Goal: Task Accomplishment & Management: Use online tool/utility

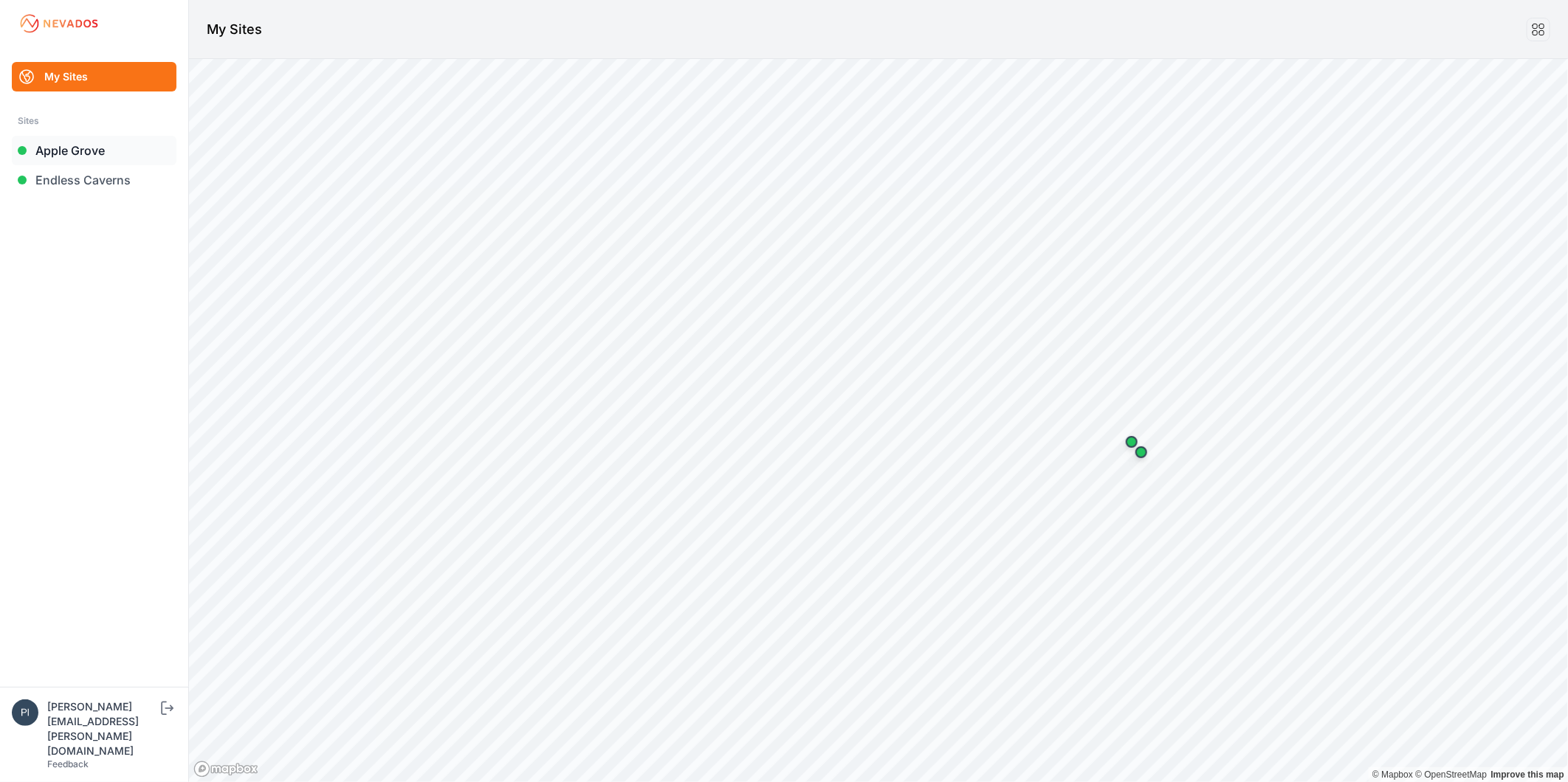
click at [80, 149] on link "Apple Grove" at bounding box center [93, 150] width 165 height 29
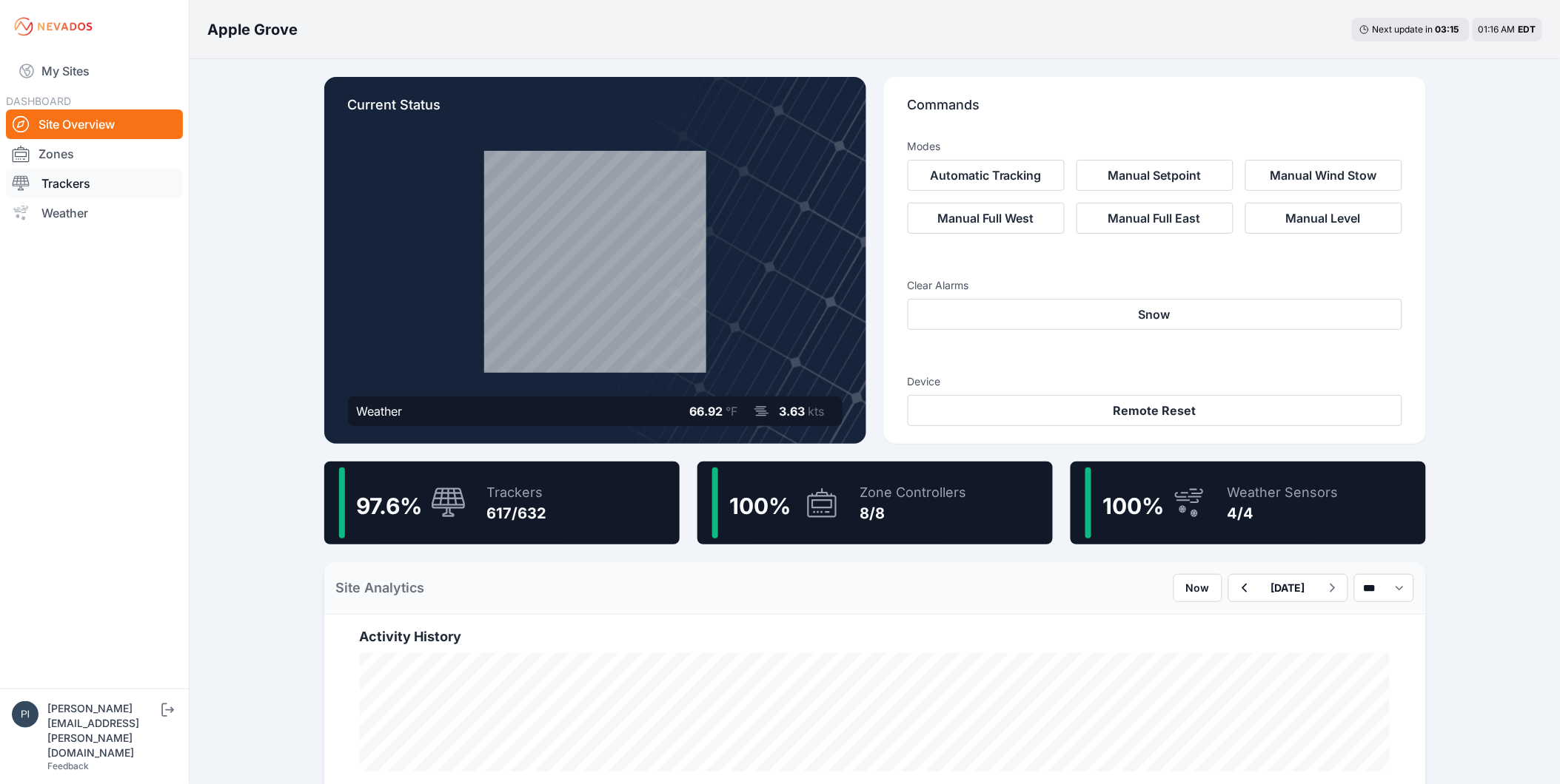
click at [80, 178] on link "Trackers" at bounding box center [95, 183] width 177 height 29
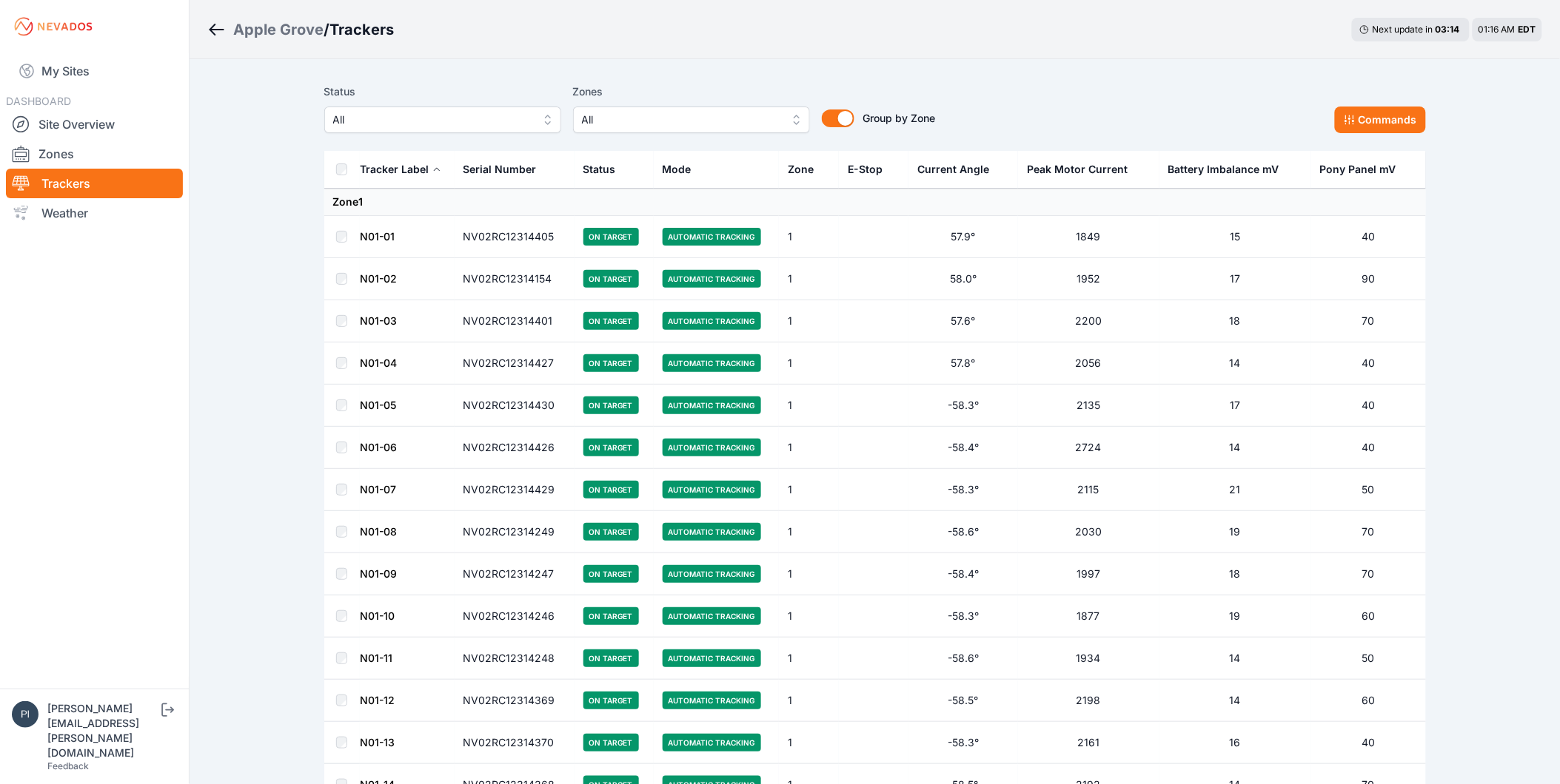
click at [444, 120] on span "All" at bounding box center [432, 120] width 198 height 18
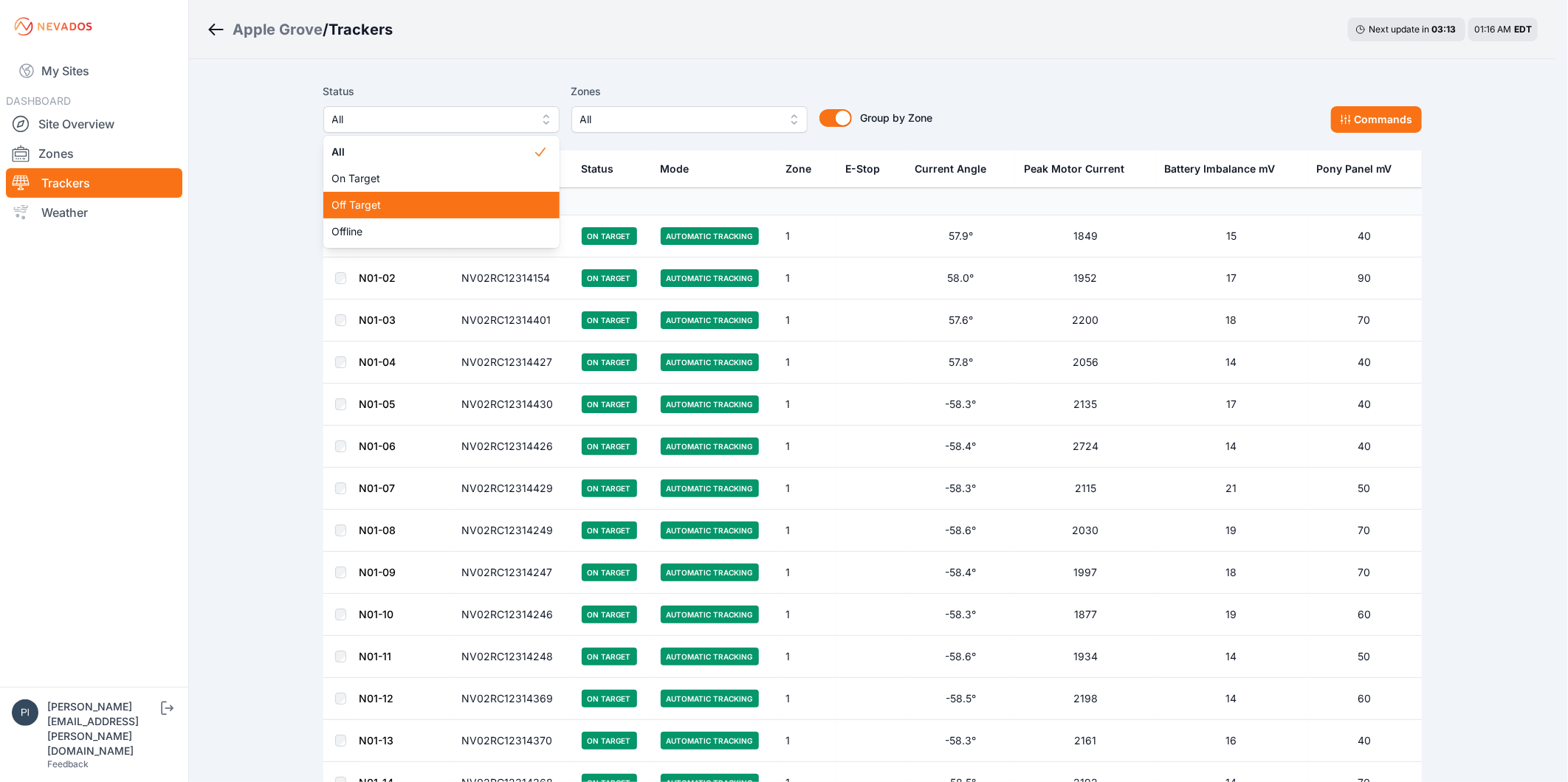
click at [439, 200] on span "Off Target" at bounding box center [432, 205] width 201 height 15
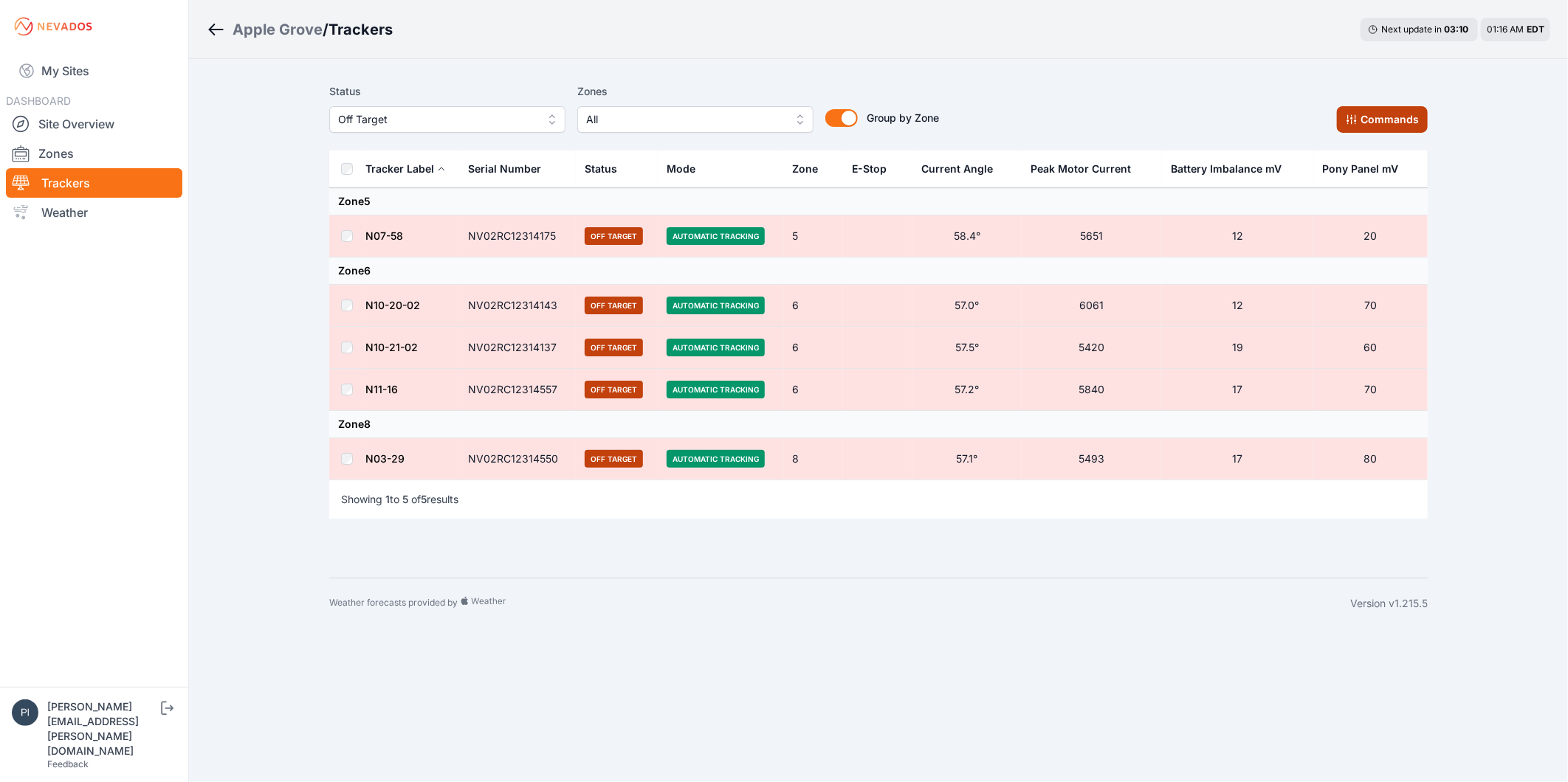
click at [1404, 124] on button "Commands" at bounding box center [1382, 119] width 91 height 27
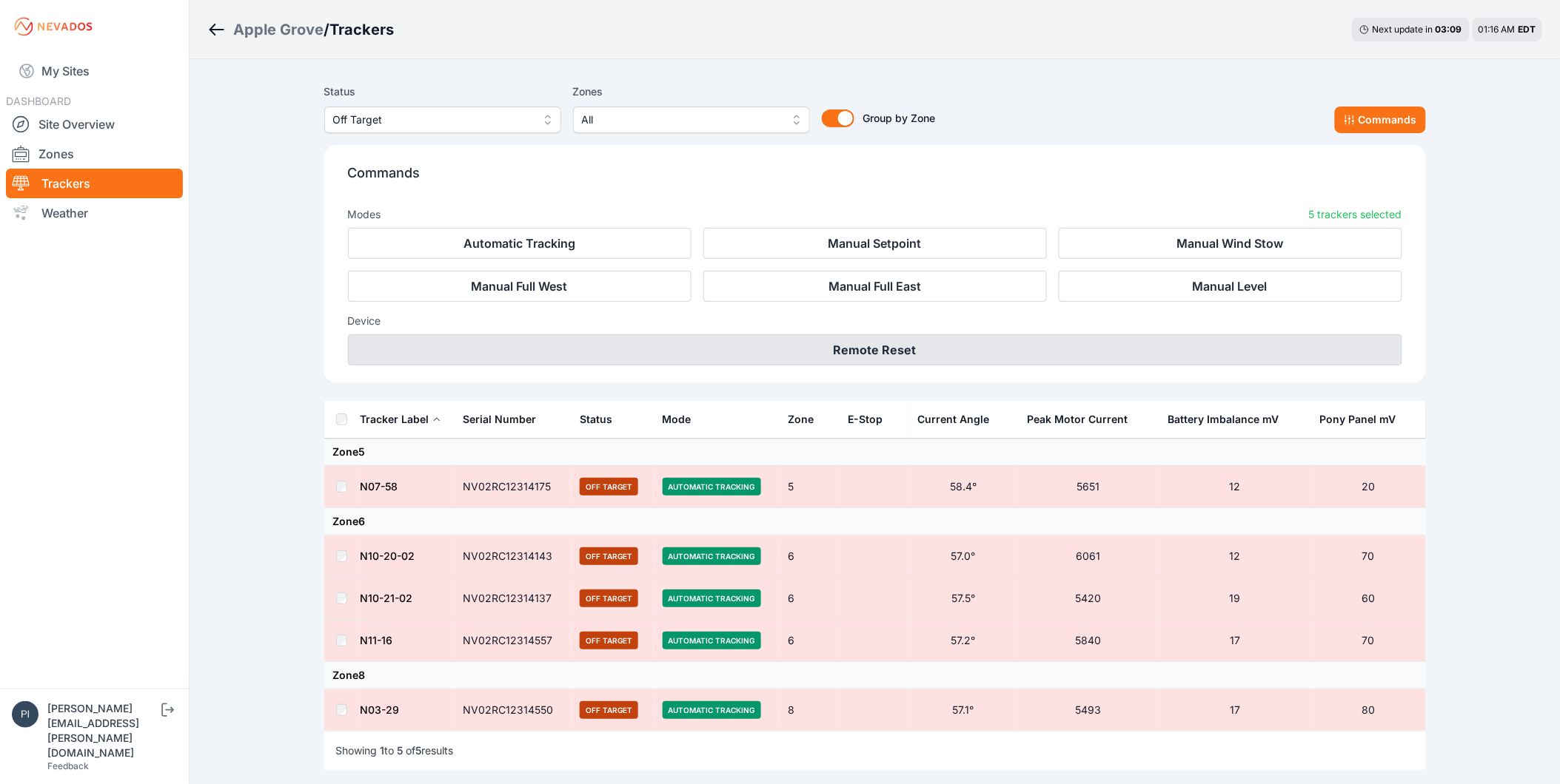
click at [975, 338] on button "Remote Reset" at bounding box center [875, 350] width 1054 height 31
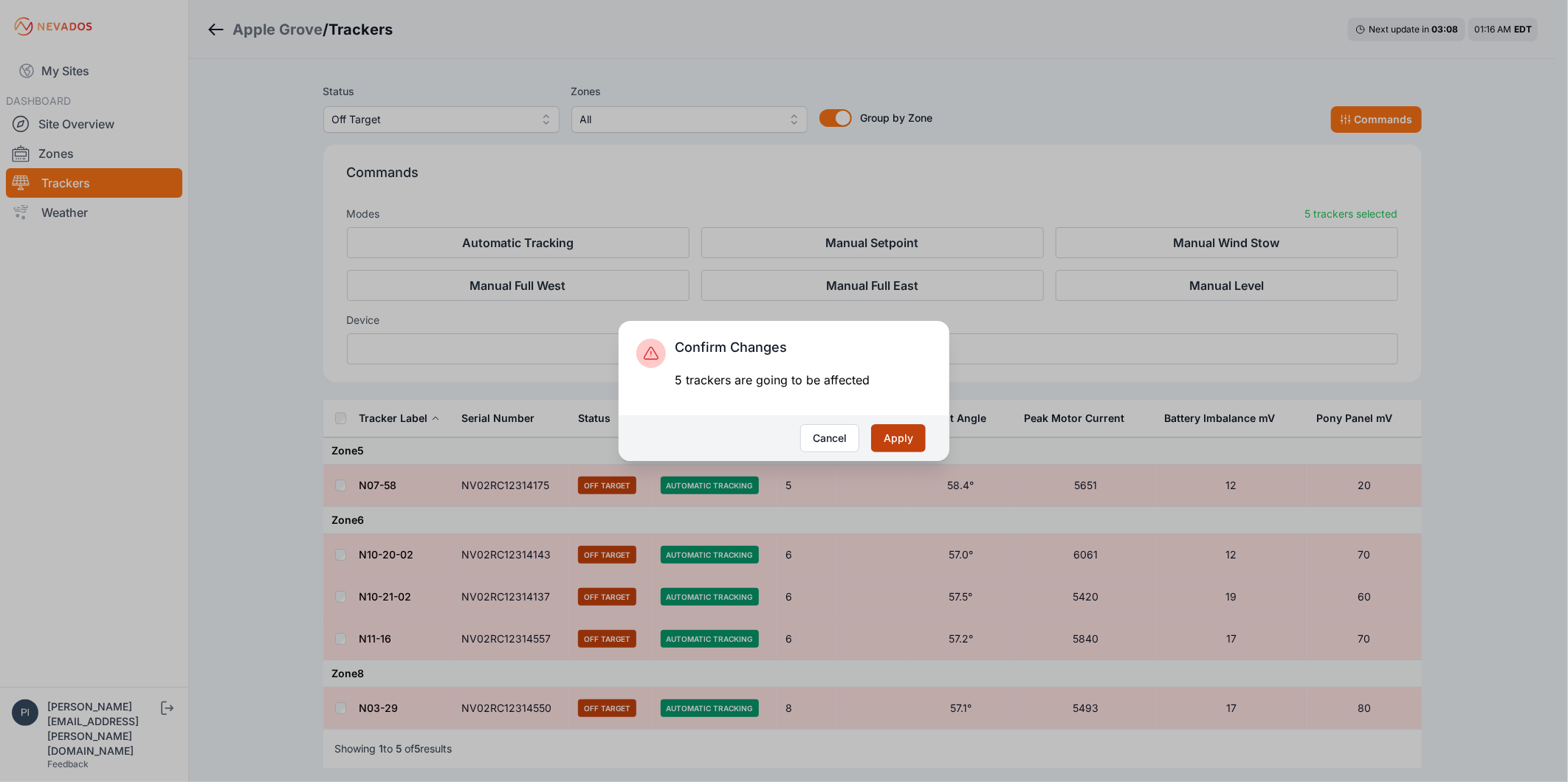
click at [908, 438] on button "Apply" at bounding box center [898, 439] width 54 height 28
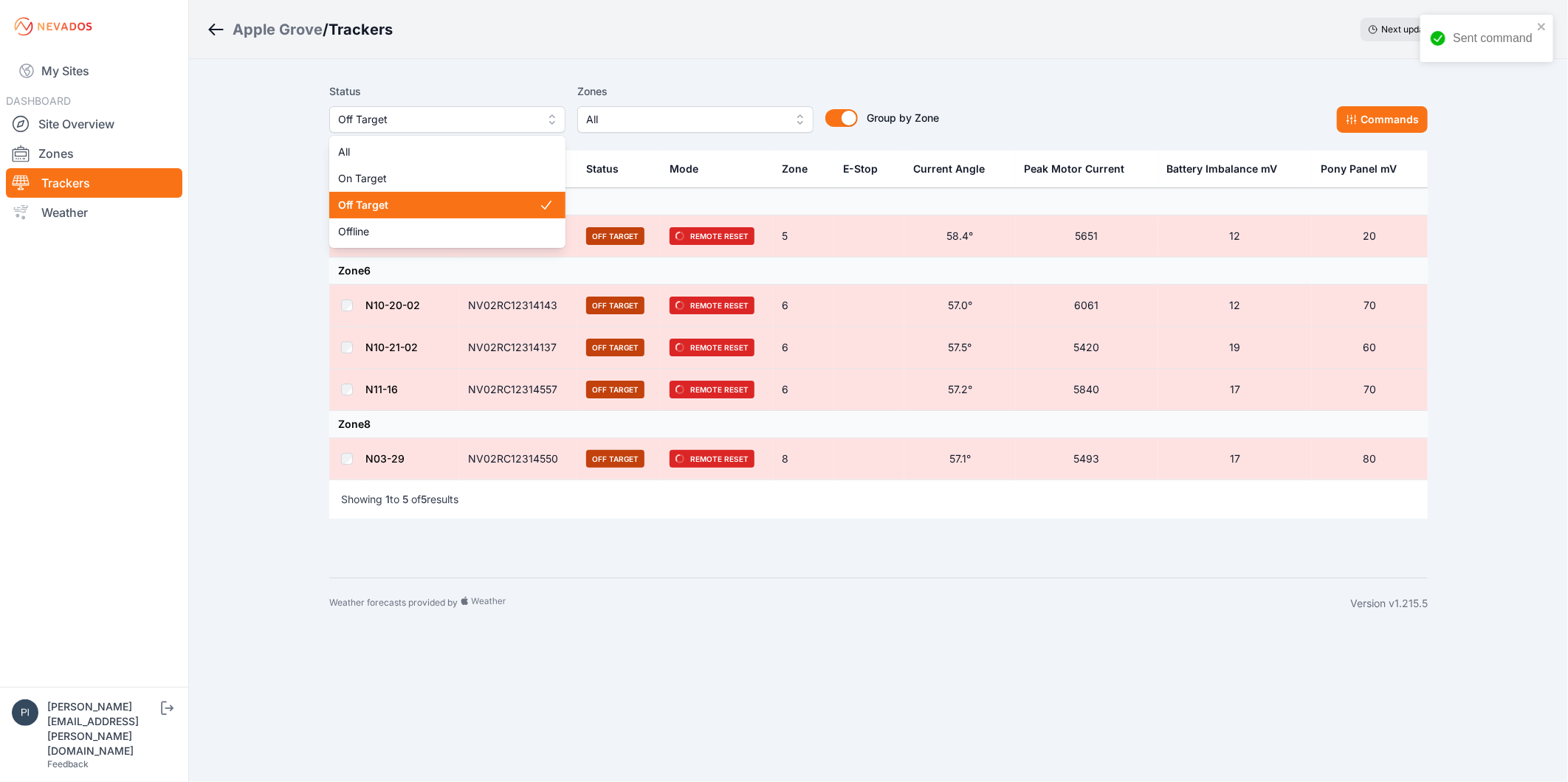
click at [368, 124] on span "Off Target" at bounding box center [437, 119] width 198 height 18
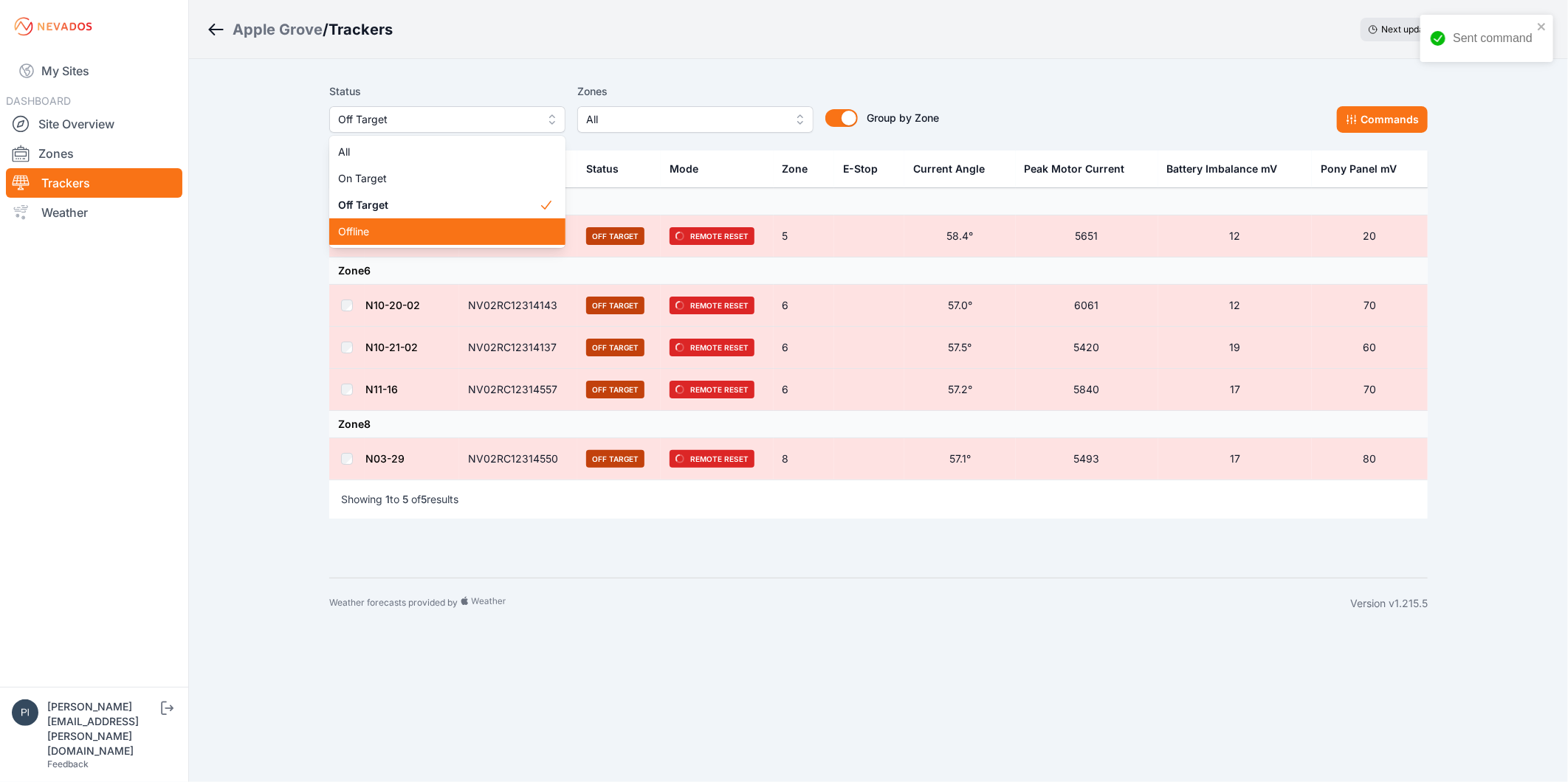
click at [388, 230] on span "Offline" at bounding box center [439, 231] width 201 height 15
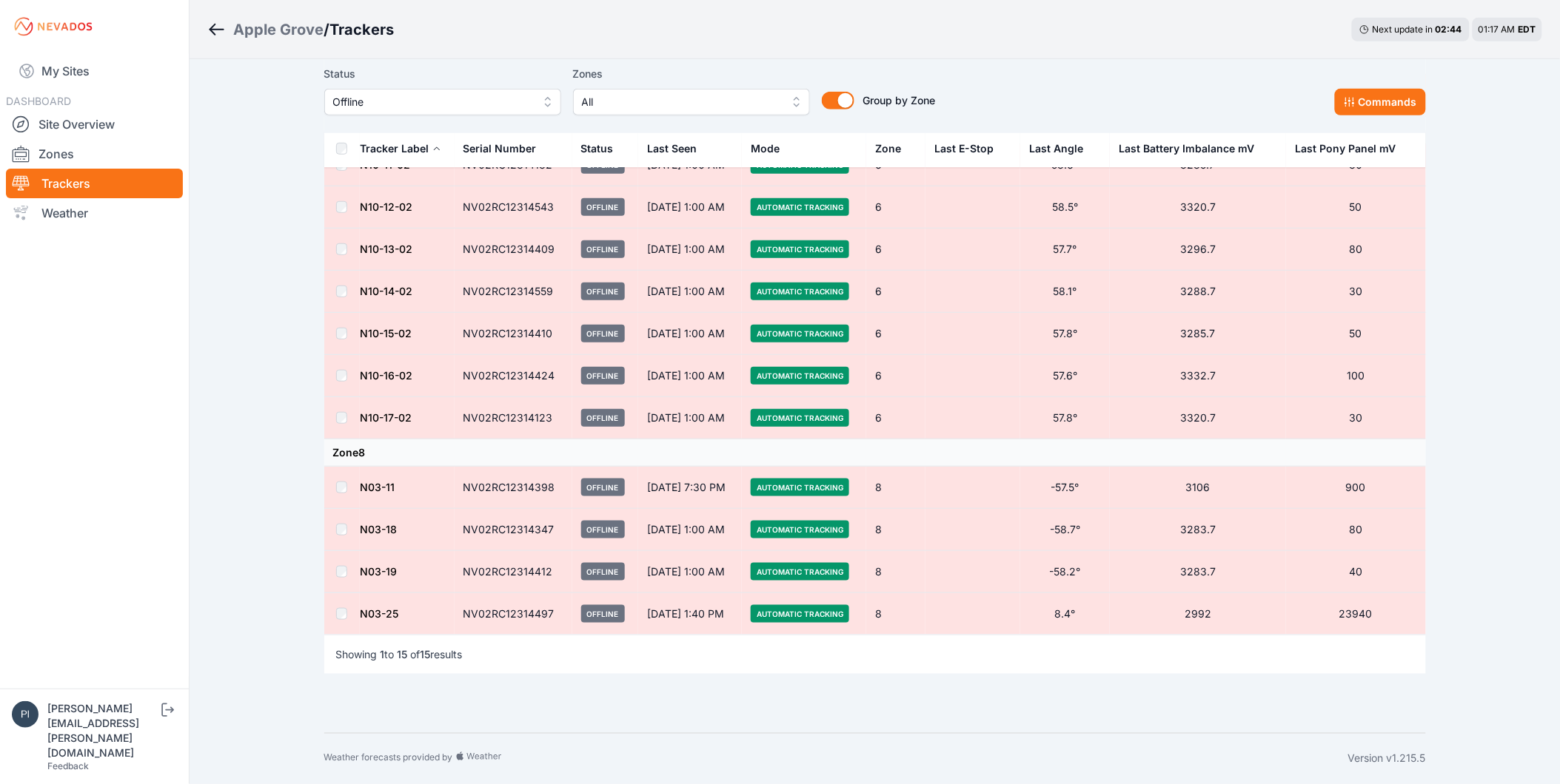
scroll to position [50, 0]
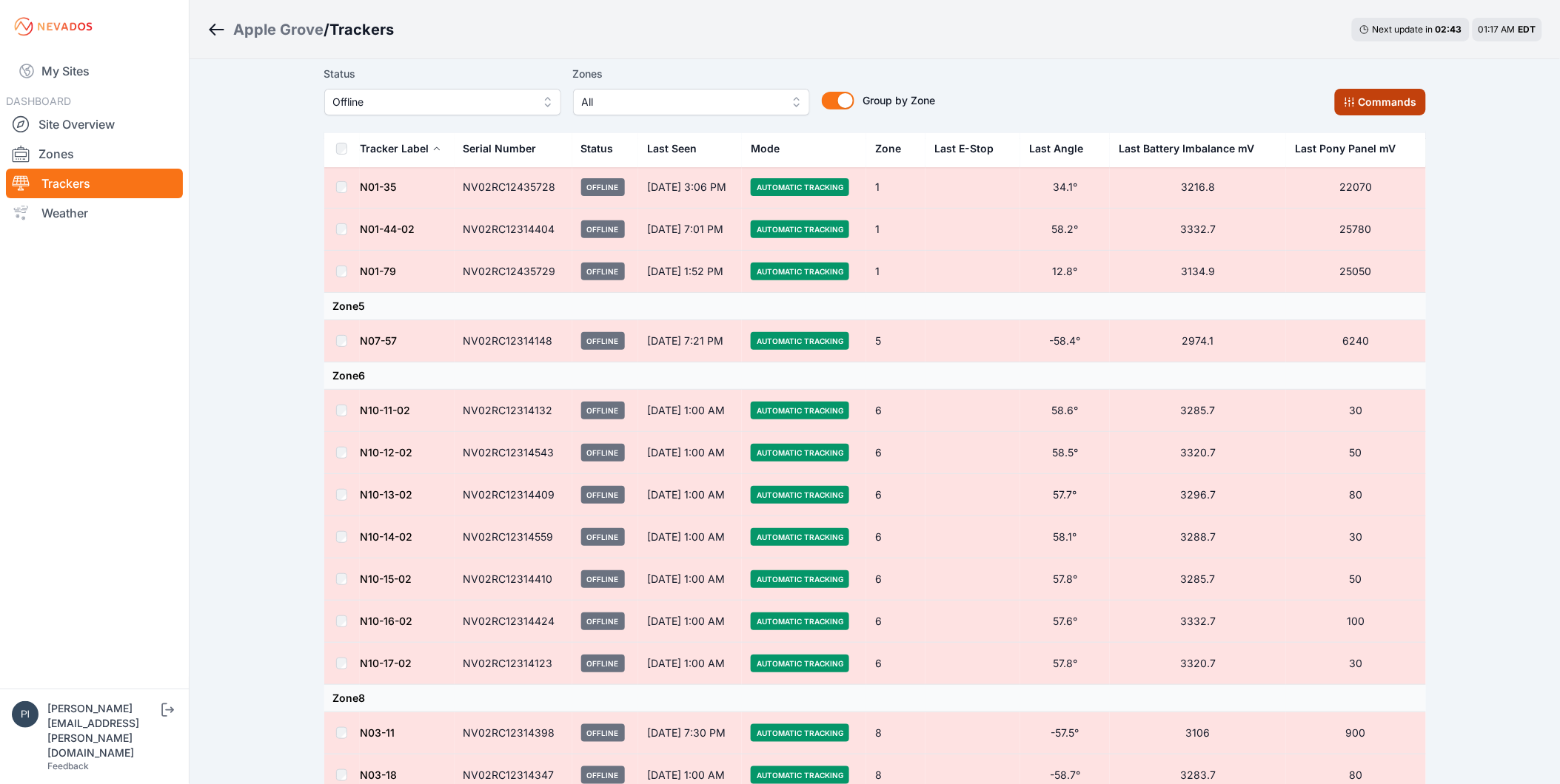
click at [1400, 102] on button "Commands" at bounding box center [1381, 103] width 91 height 27
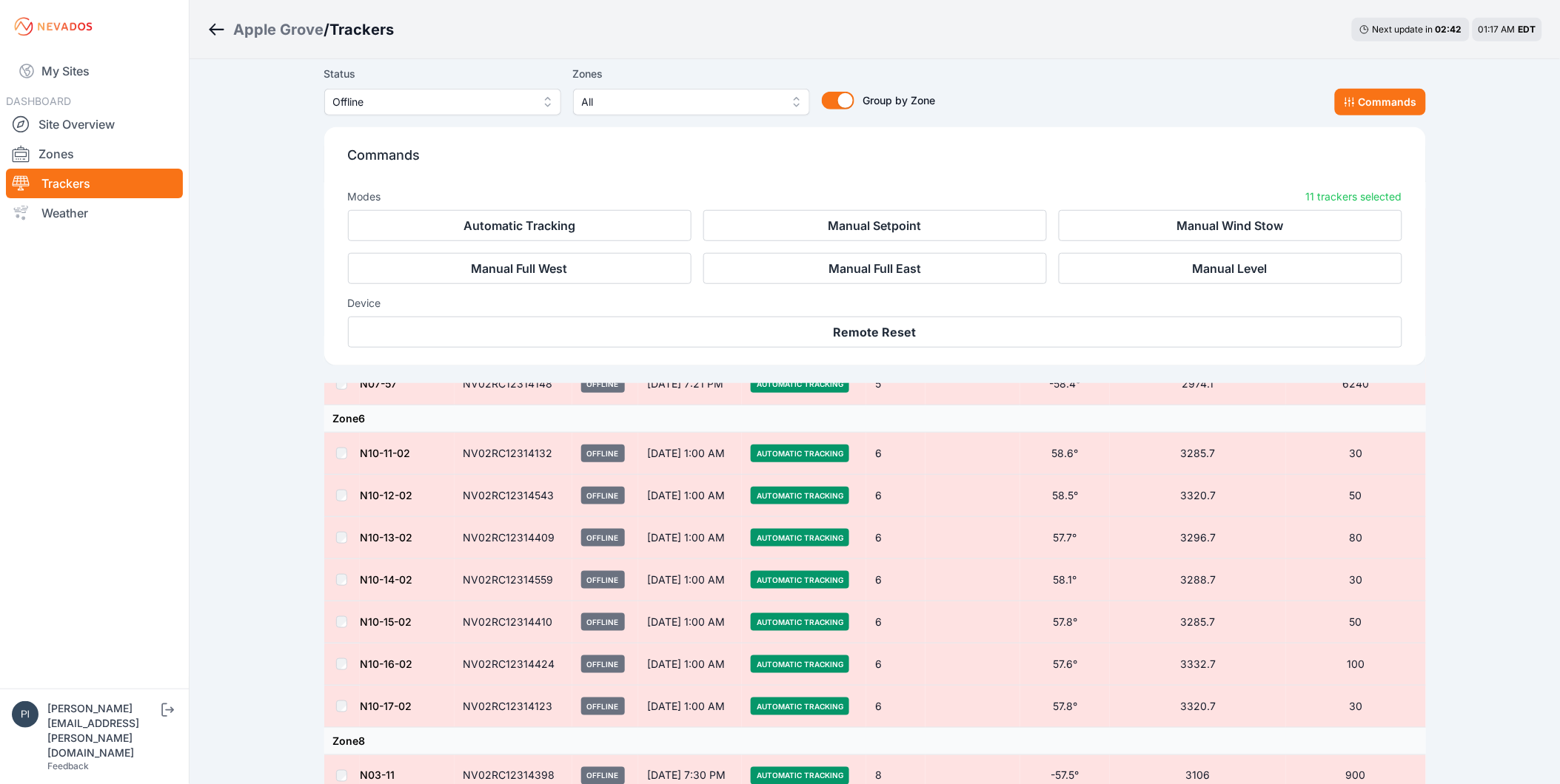
scroll to position [301, 0]
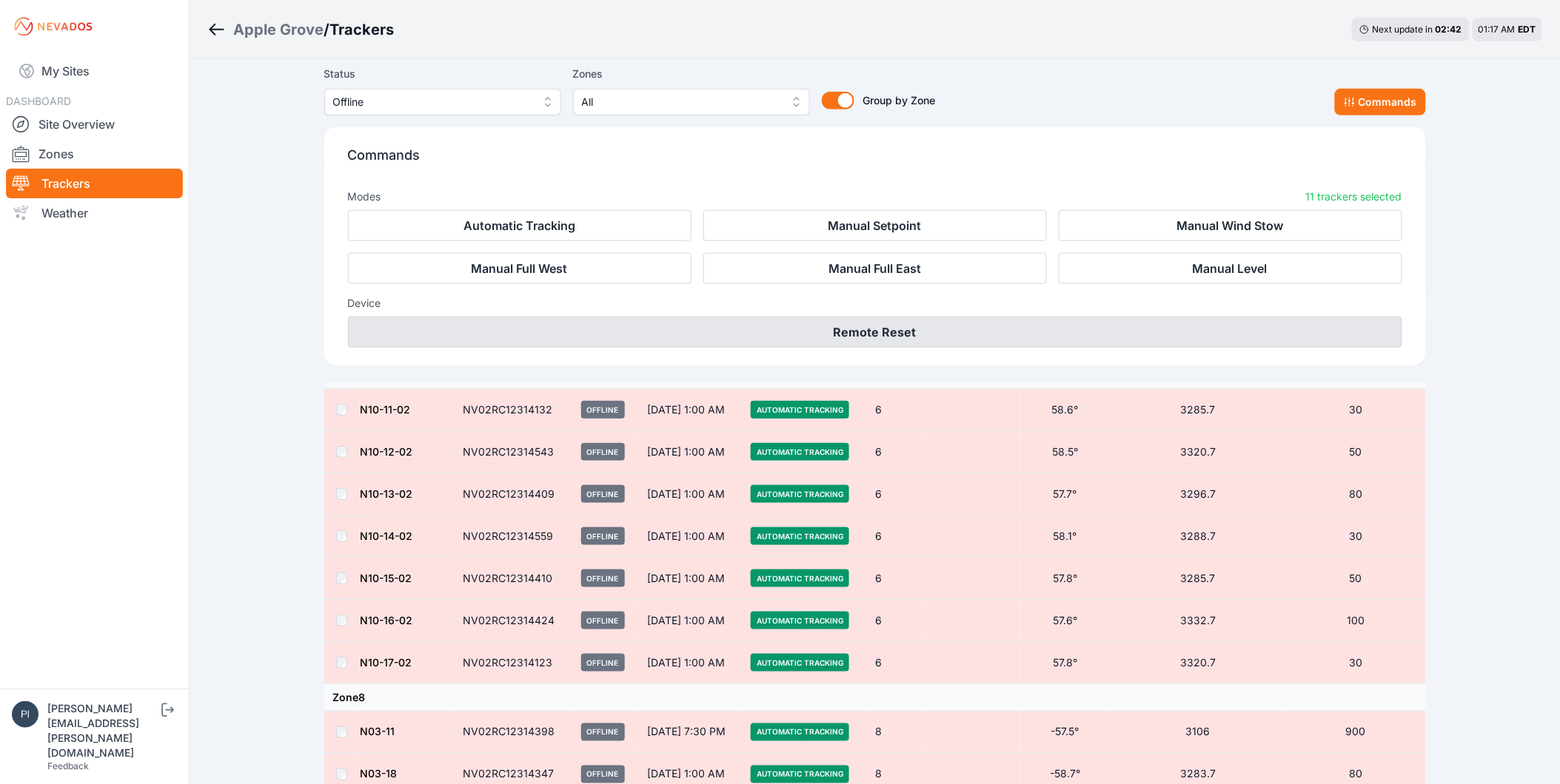
click at [928, 335] on button "Remote Reset" at bounding box center [875, 332] width 1054 height 31
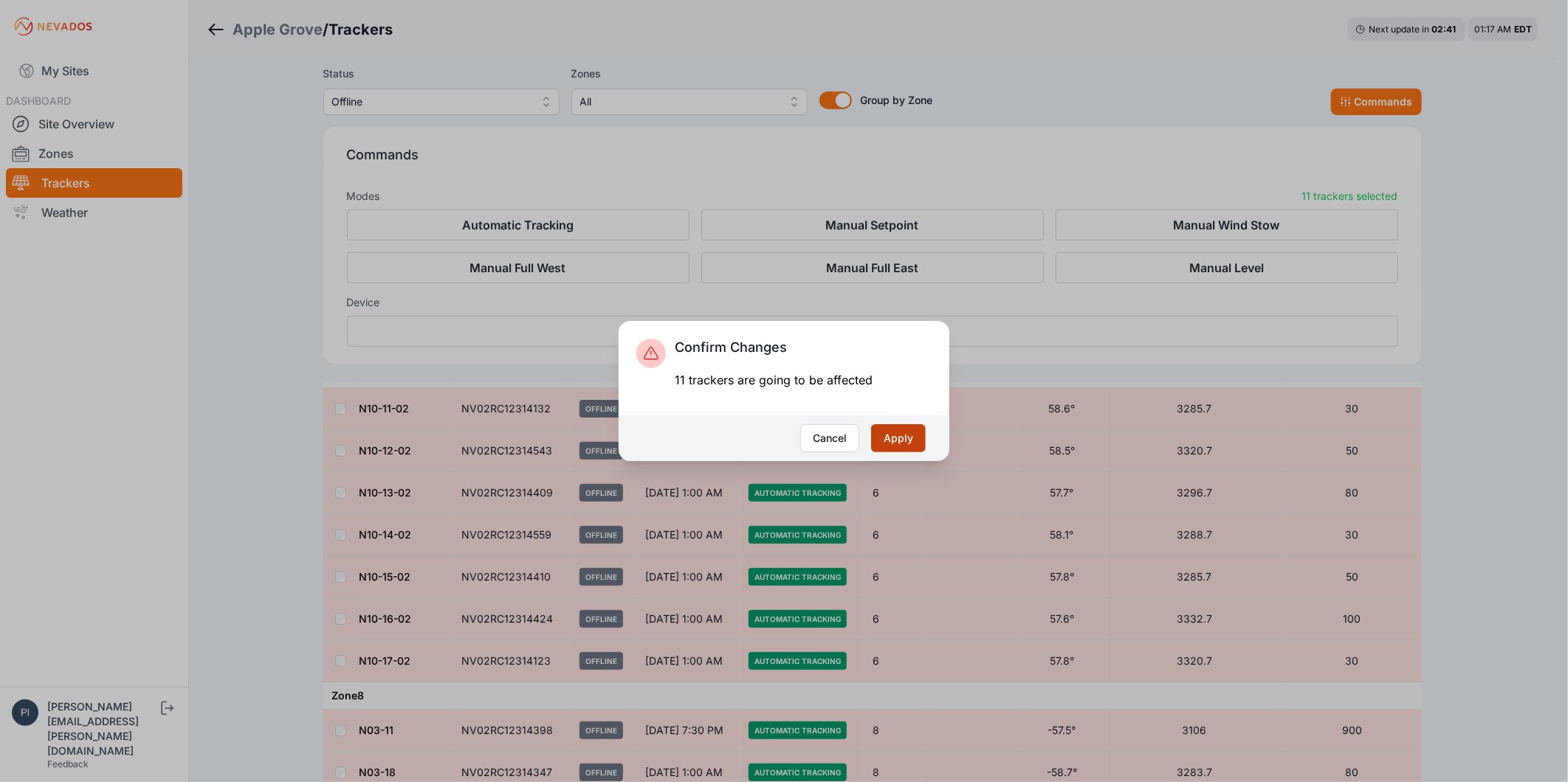
click at [912, 445] on button "Apply" at bounding box center [898, 439] width 54 height 28
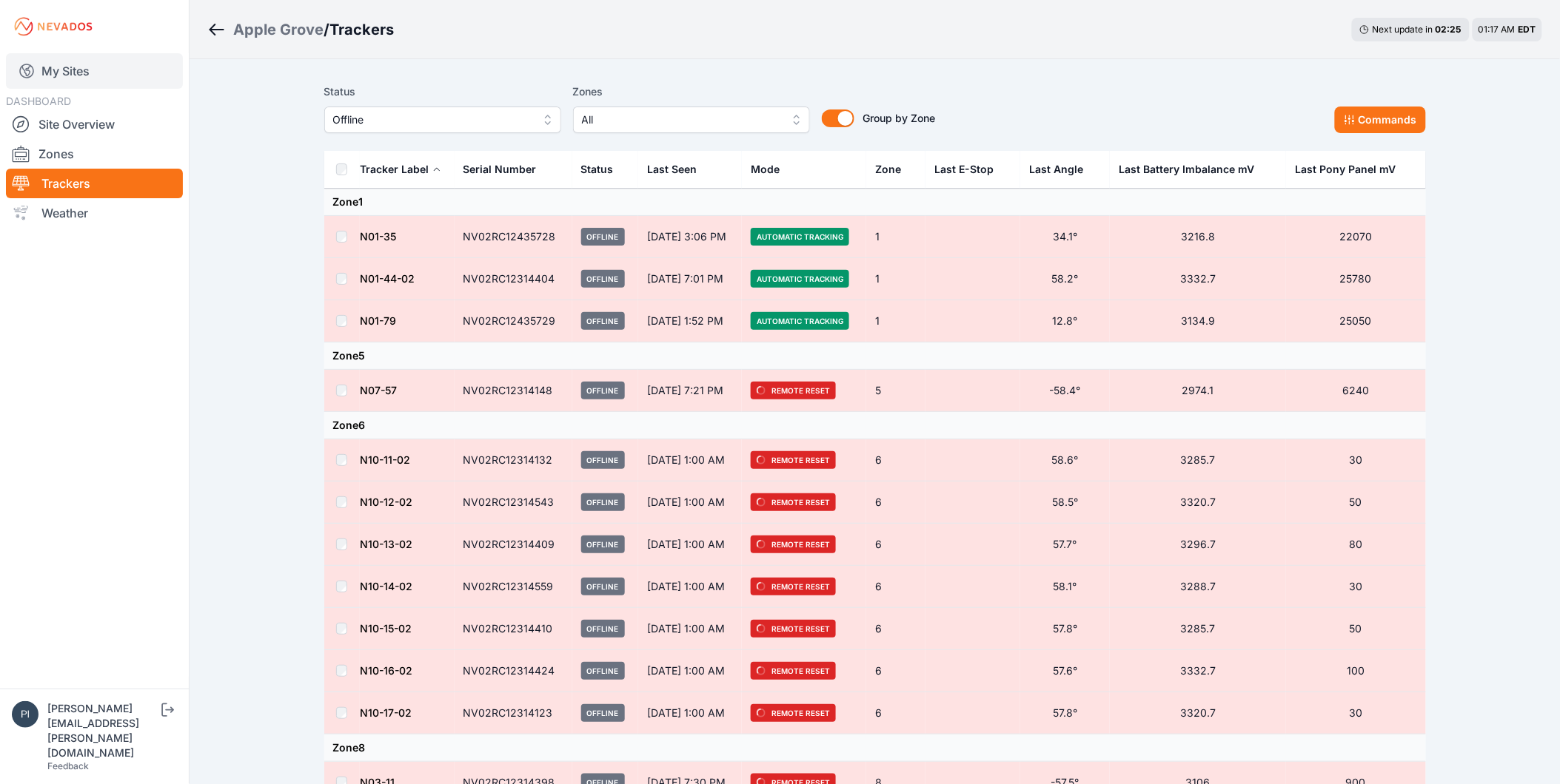
click at [74, 75] on link "My Sites" at bounding box center [95, 71] width 177 height 36
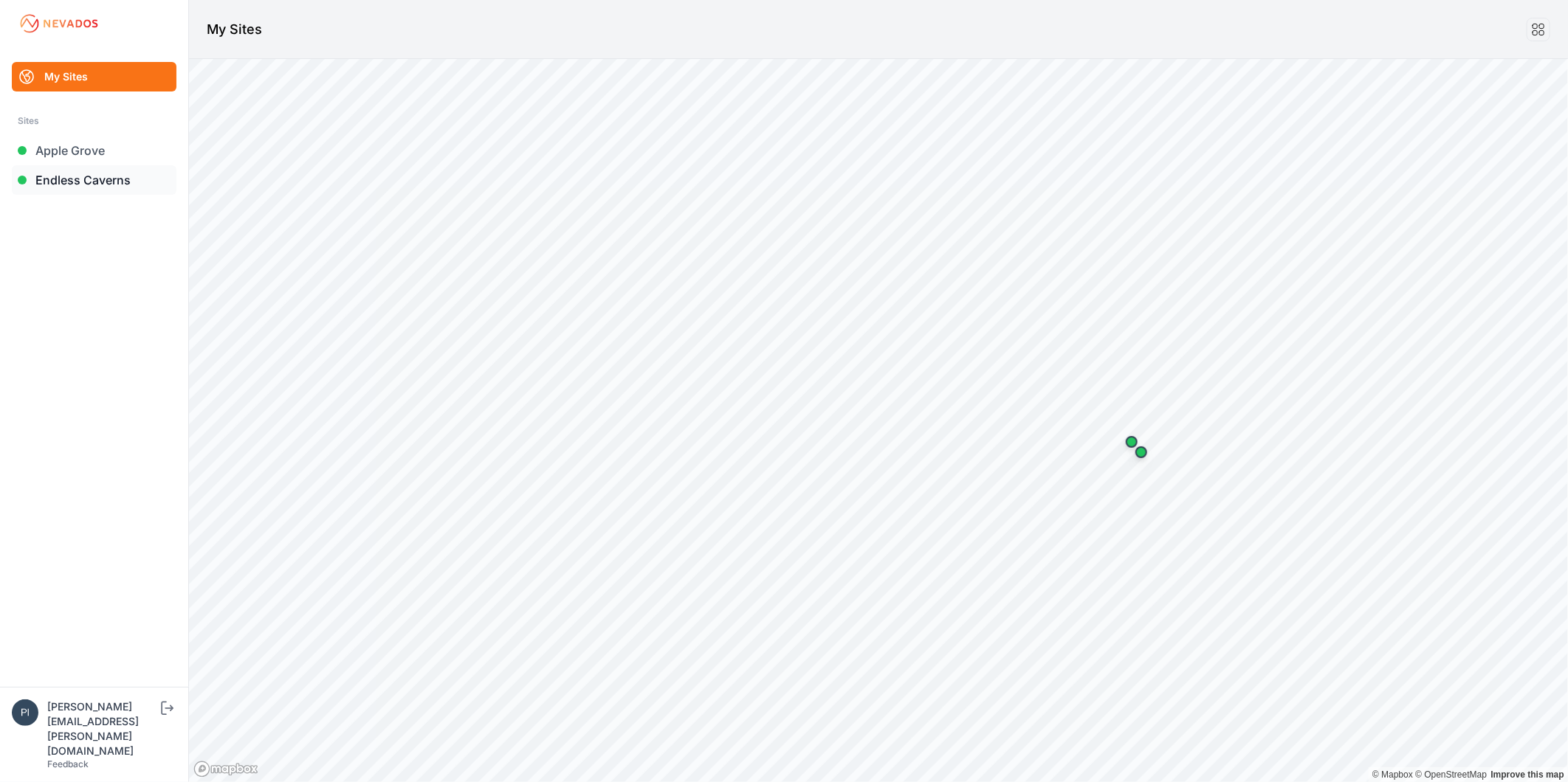
click at [77, 174] on link "Endless Caverns" at bounding box center [93, 180] width 165 height 29
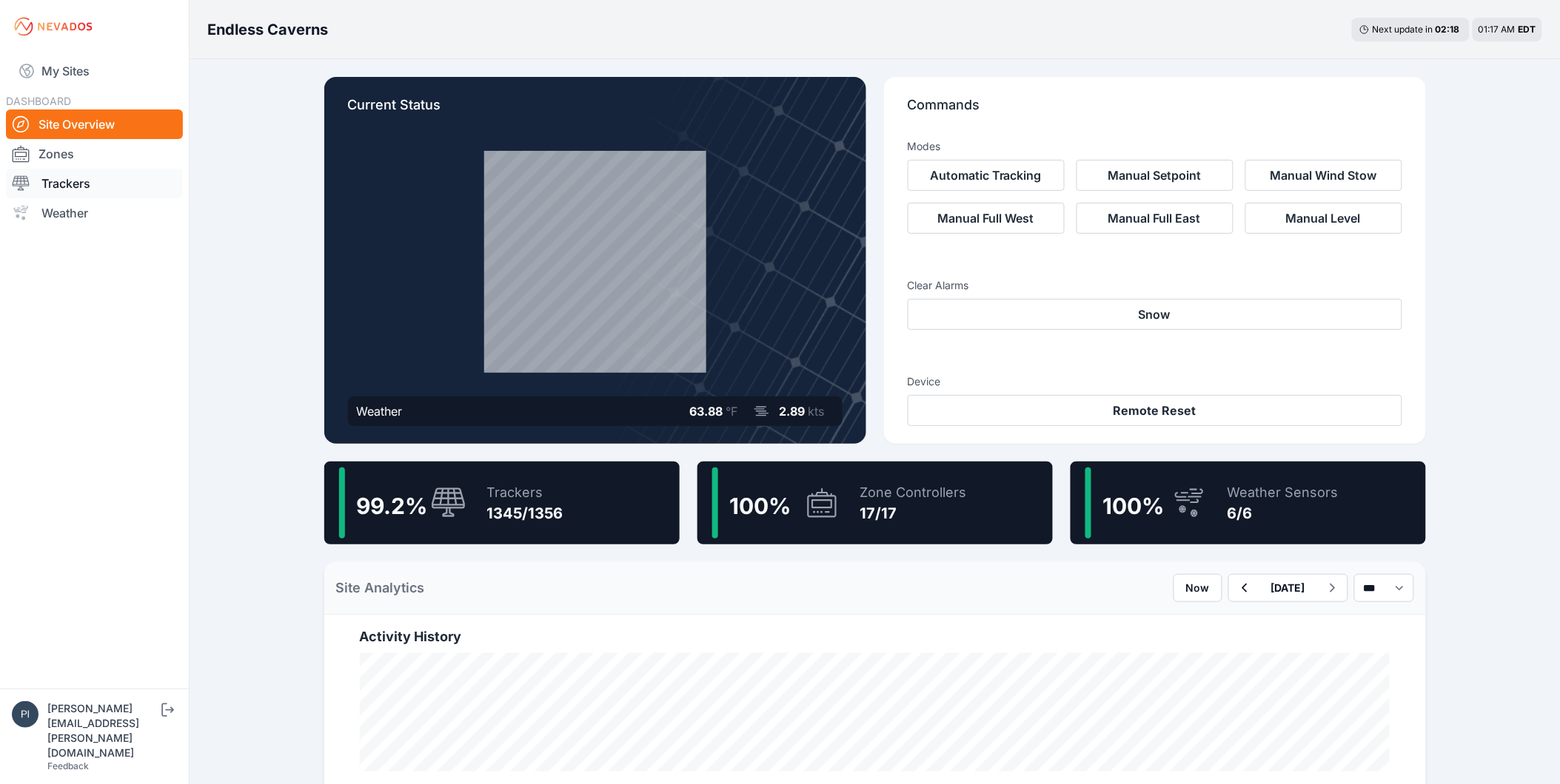
click at [87, 189] on link "Trackers" at bounding box center [95, 183] width 177 height 29
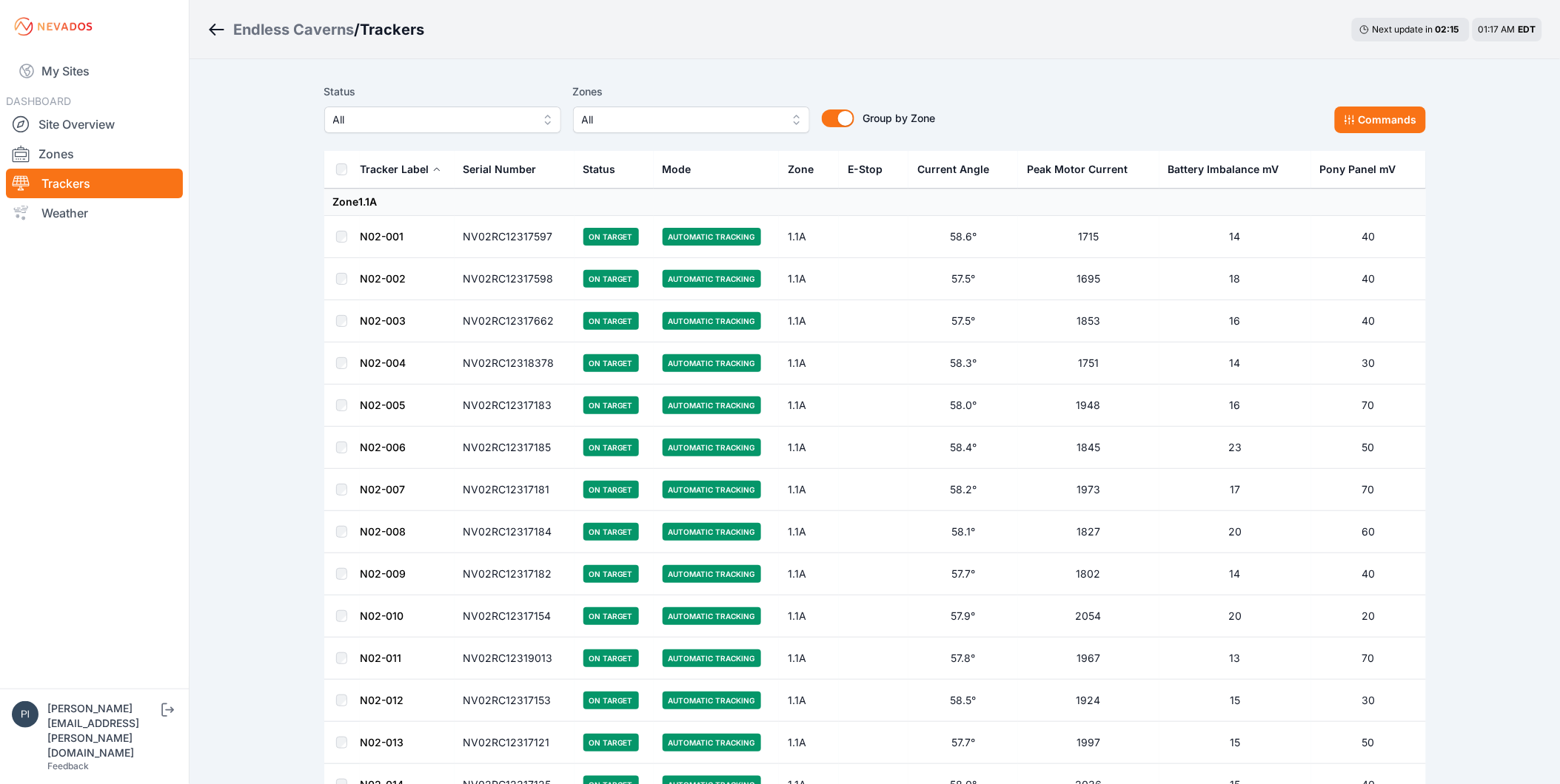
click at [411, 120] on span "All" at bounding box center [432, 120] width 198 height 18
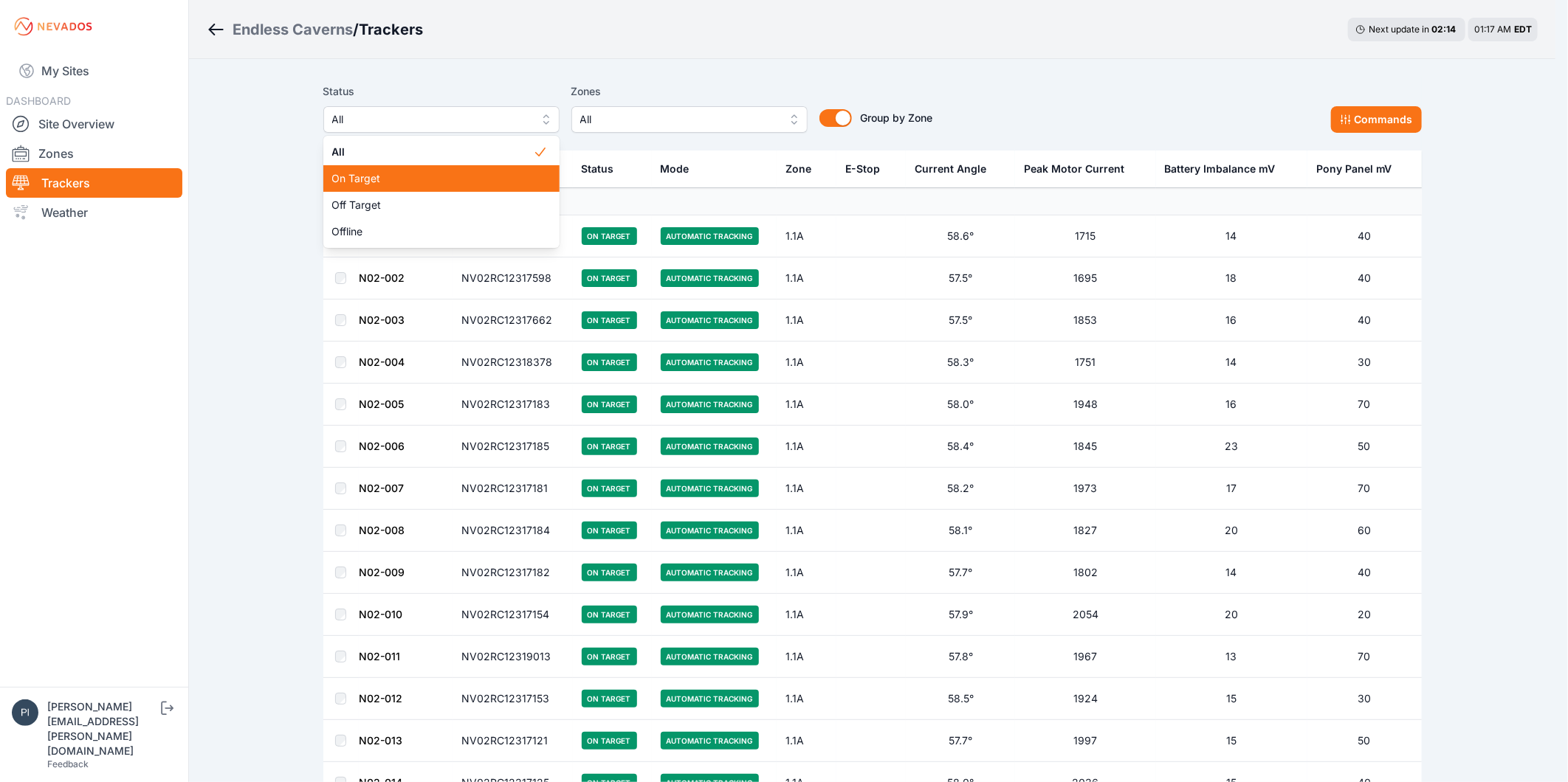
click at [403, 174] on span "On Target" at bounding box center [432, 178] width 201 height 15
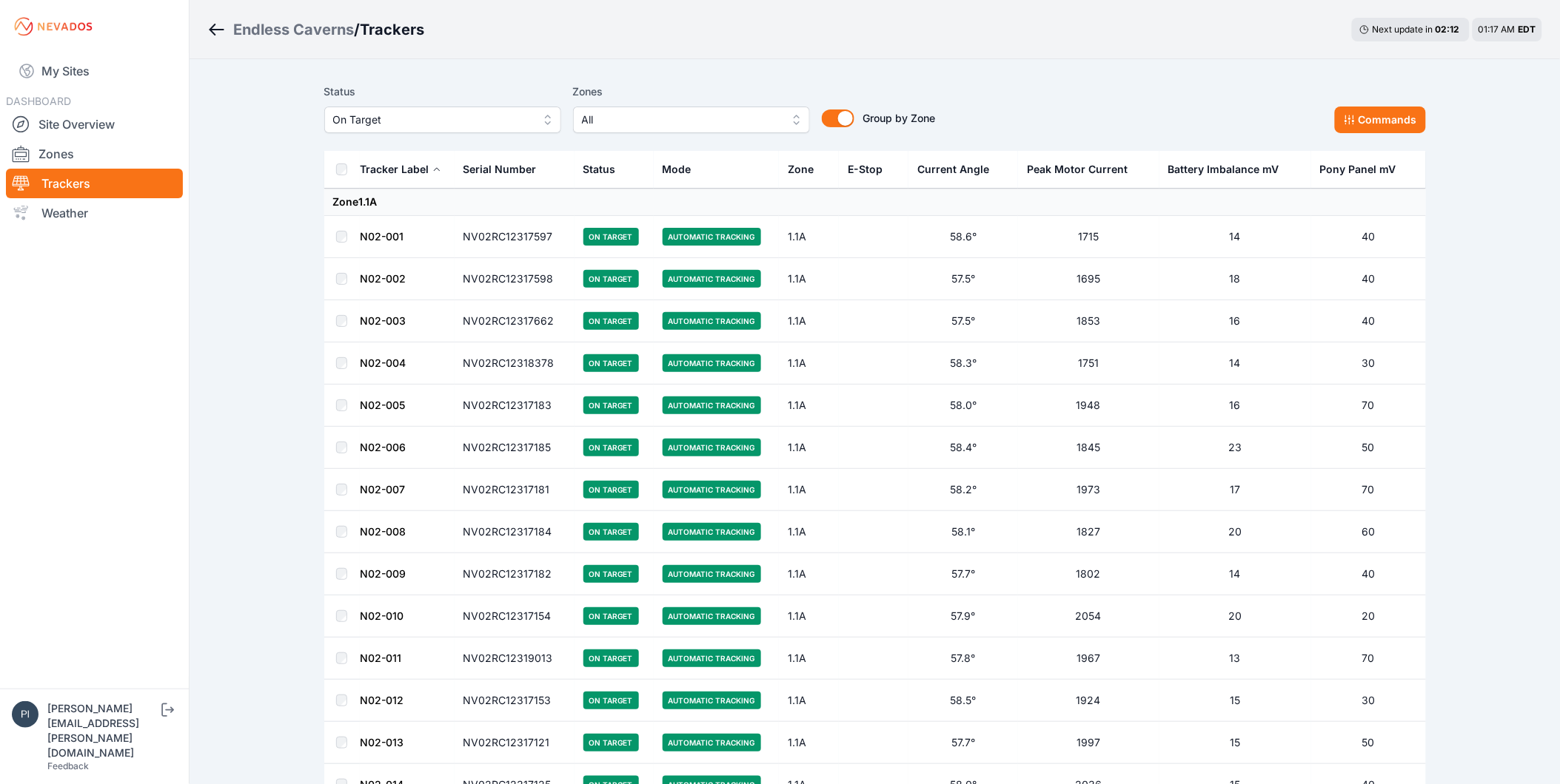
click at [462, 111] on span "On Target" at bounding box center [432, 120] width 198 height 18
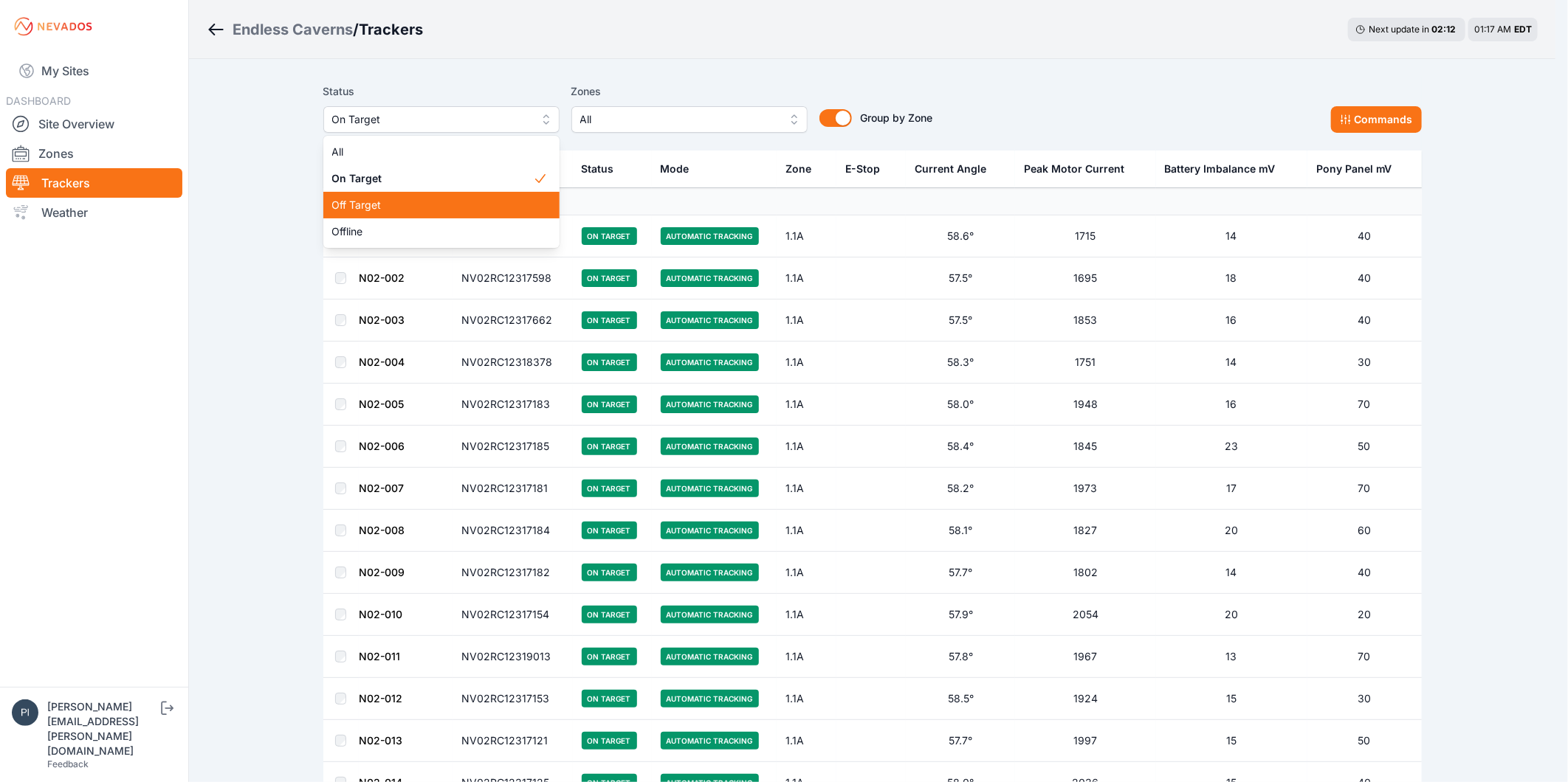
click at [425, 196] on div "Off Target" at bounding box center [440, 206] width 236 height 27
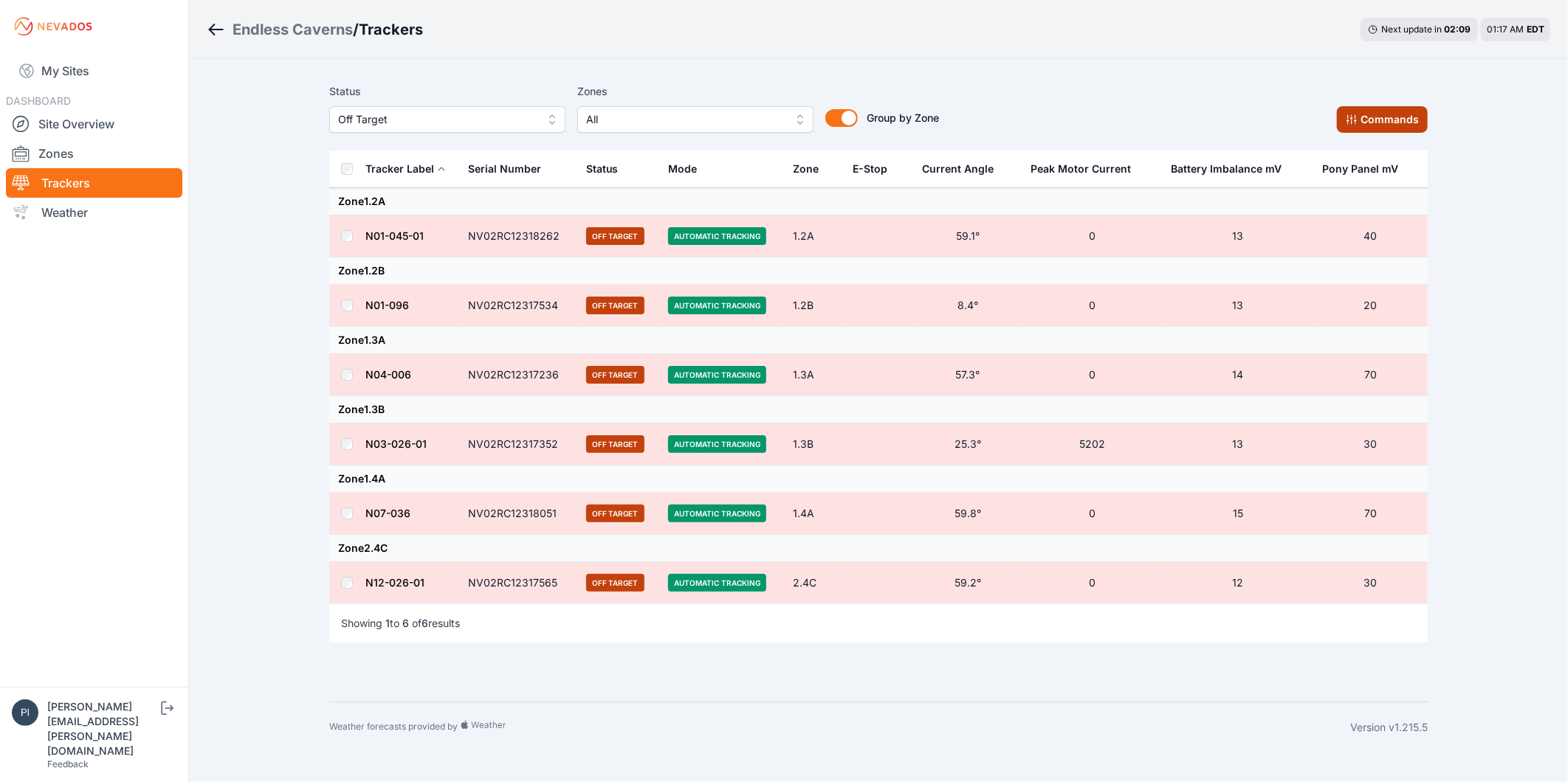
click at [1388, 124] on button "Commands" at bounding box center [1382, 119] width 91 height 27
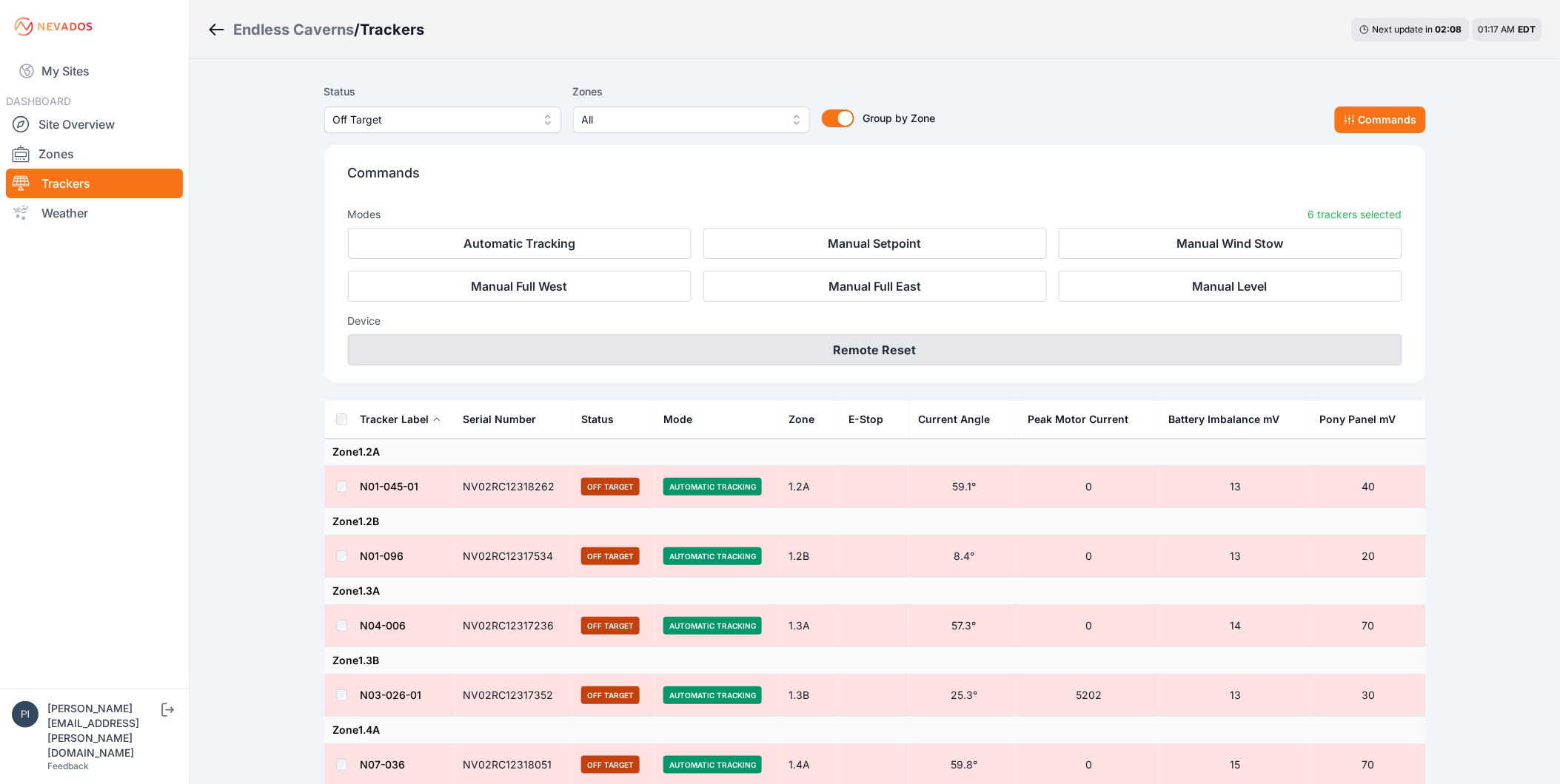
click at [944, 339] on button "Remote Reset" at bounding box center [875, 350] width 1054 height 31
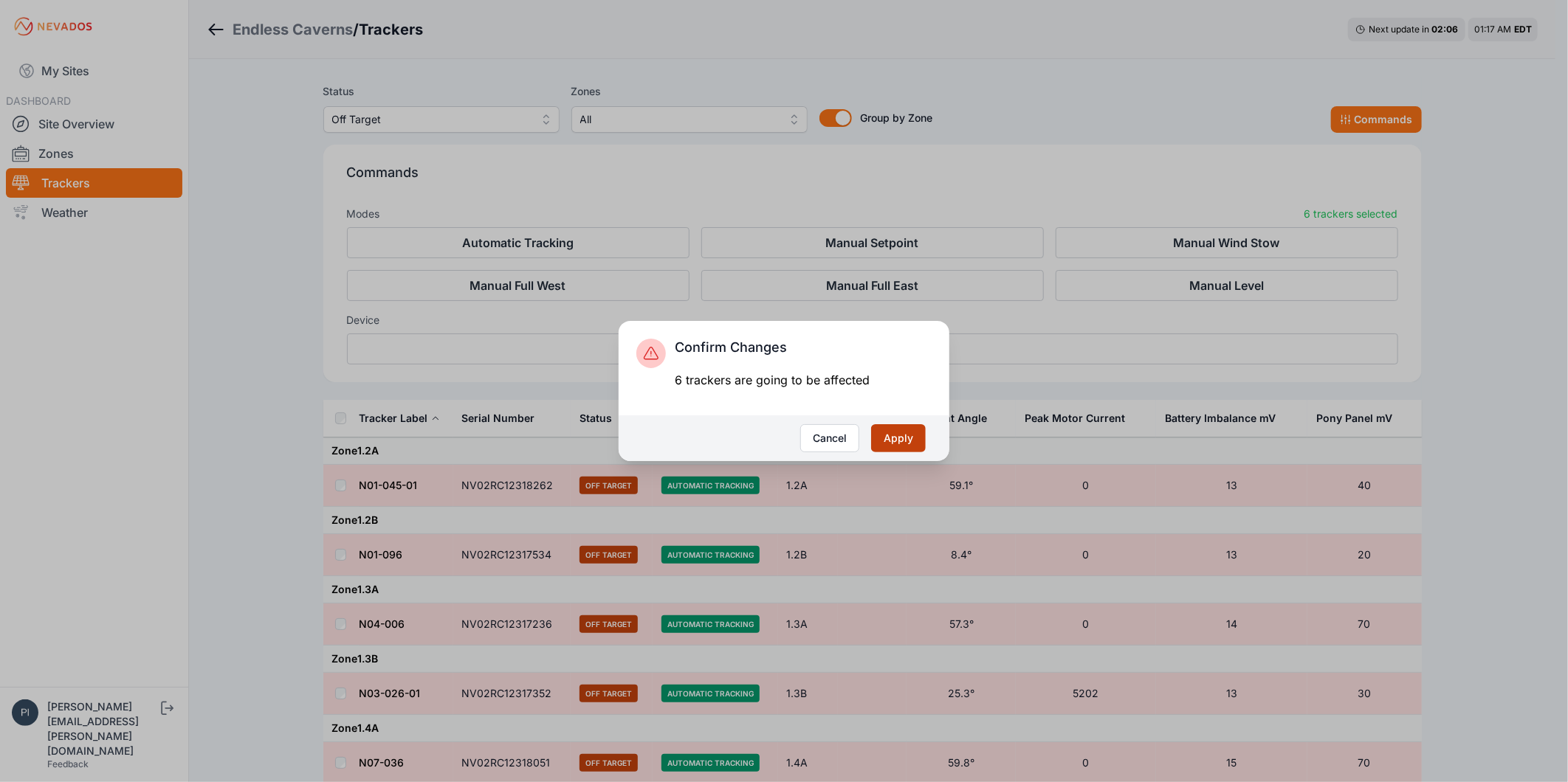
click at [910, 425] on button "Apply" at bounding box center [898, 439] width 54 height 28
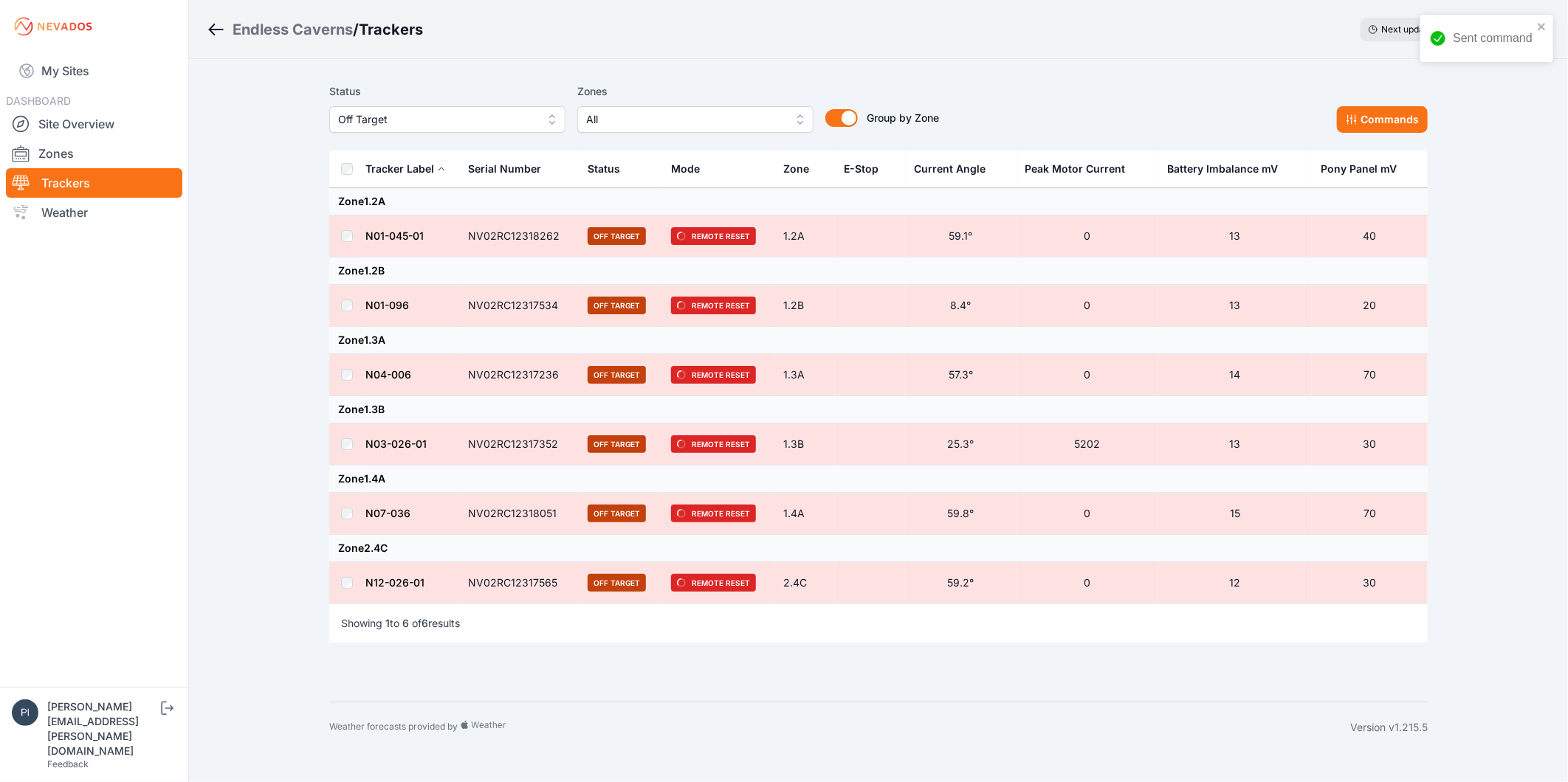
click at [429, 119] on span "Off Target" at bounding box center [437, 119] width 198 height 18
click at [414, 236] on span "Offline" at bounding box center [439, 231] width 201 height 15
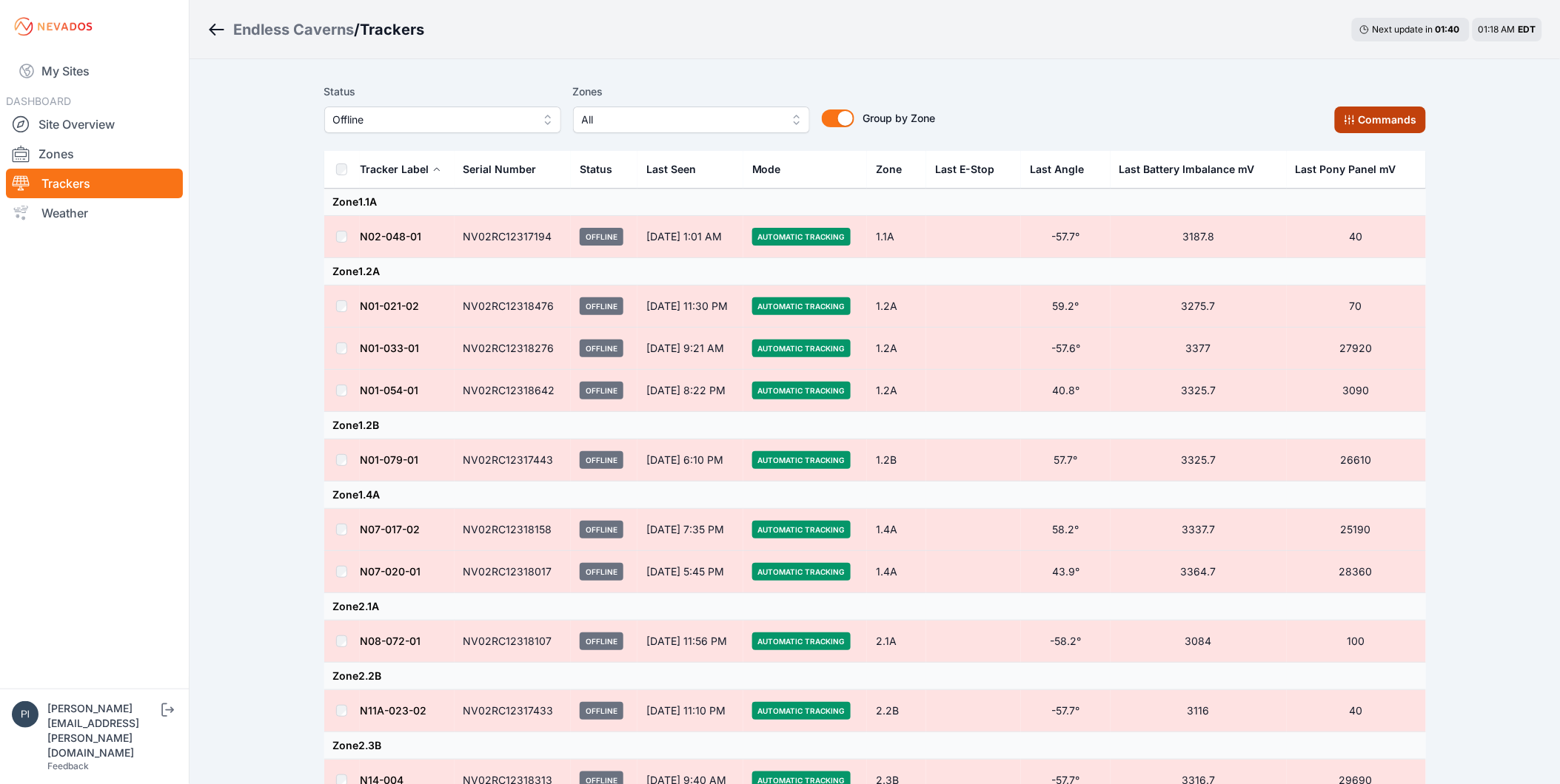
click at [1401, 121] on button "Commands" at bounding box center [1381, 120] width 91 height 27
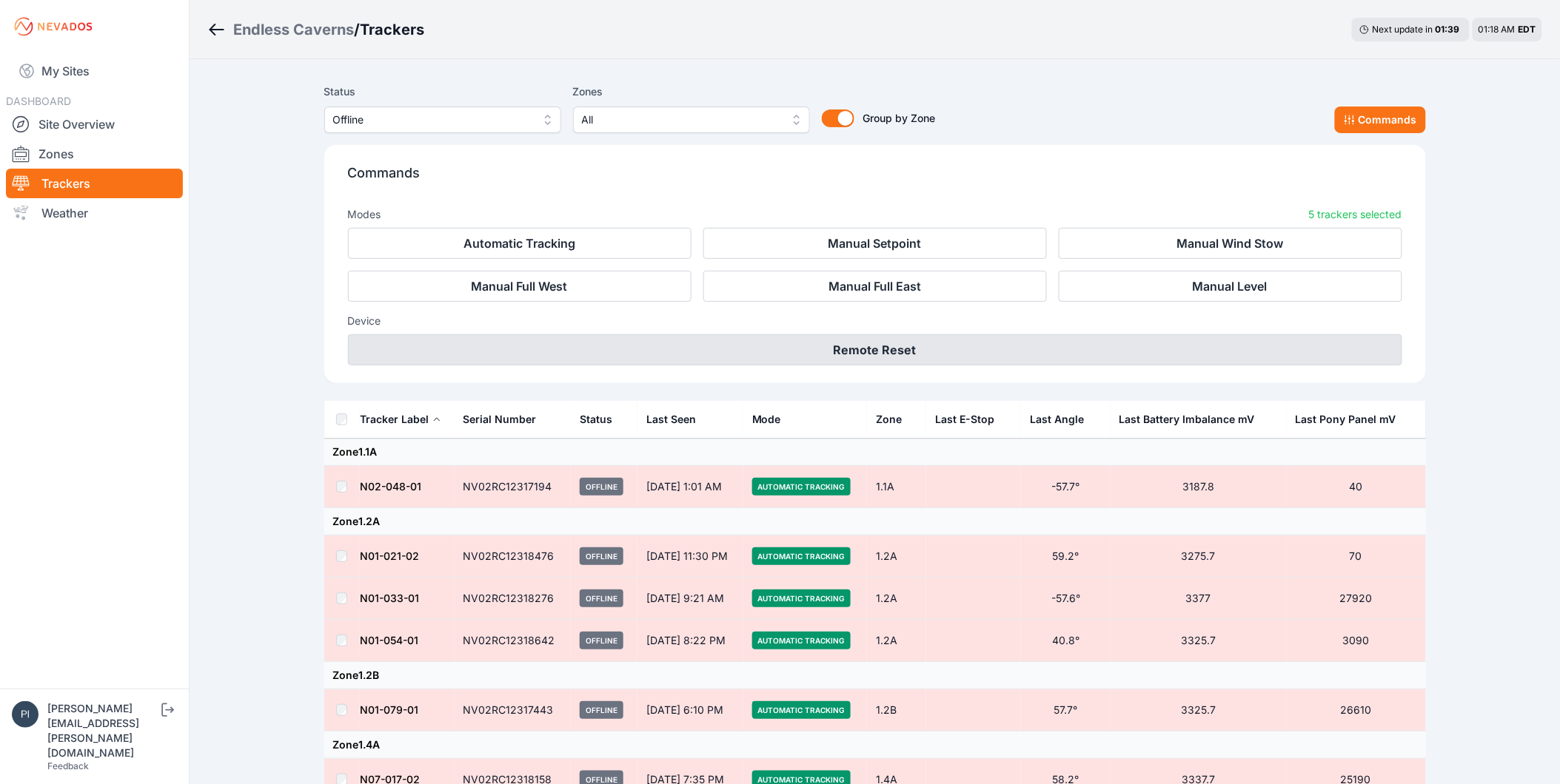
click at [919, 351] on button "Remote Reset" at bounding box center [875, 350] width 1054 height 31
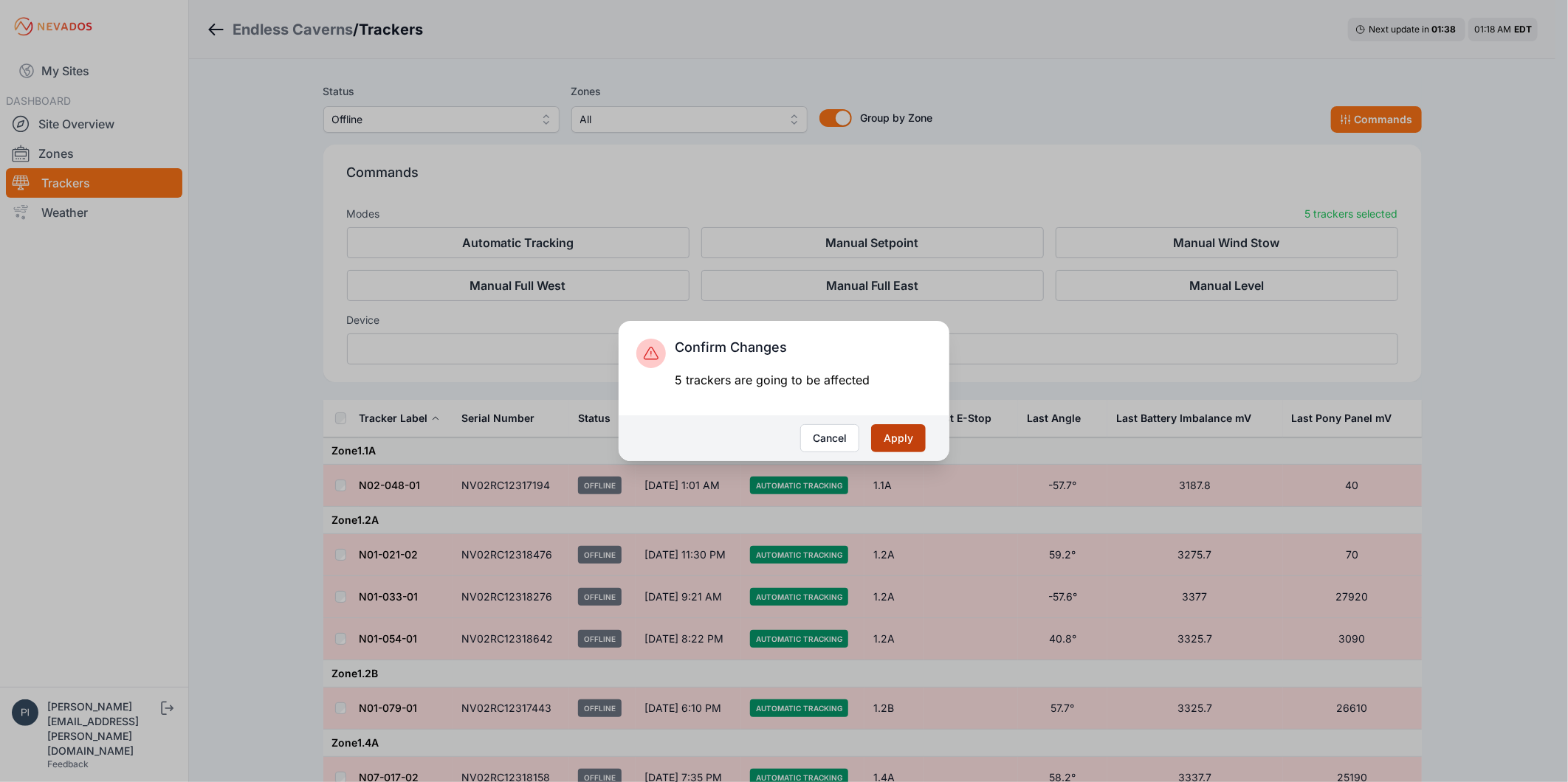
click at [899, 439] on button "Apply" at bounding box center [898, 439] width 54 height 28
